Goal: Navigation & Orientation: Understand site structure

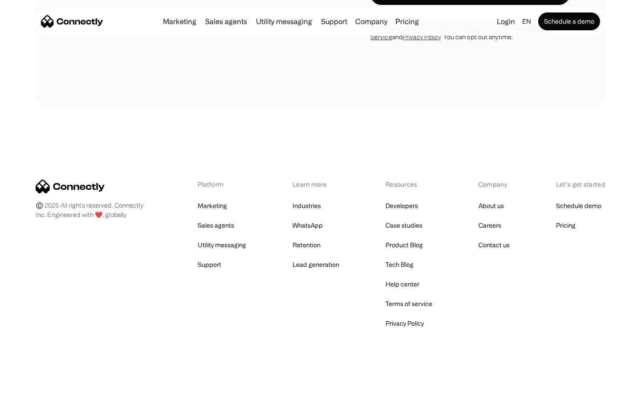
scroll to position [3494, 0]
